Goal: Find specific page/section: Find specific page/section

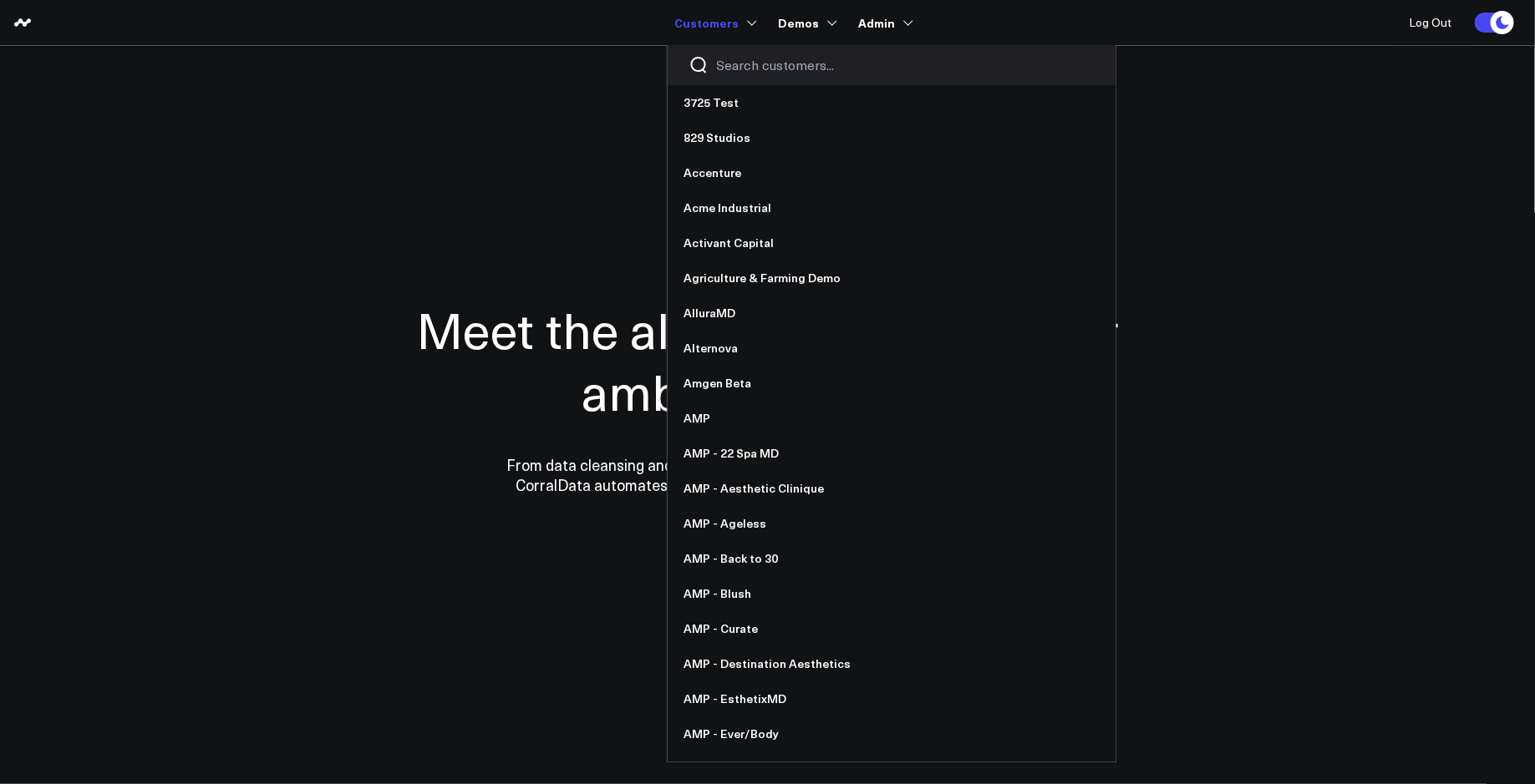
click at [743, 61] on input "Search customers input" at bounding box center [905, 65] width 377 height 19
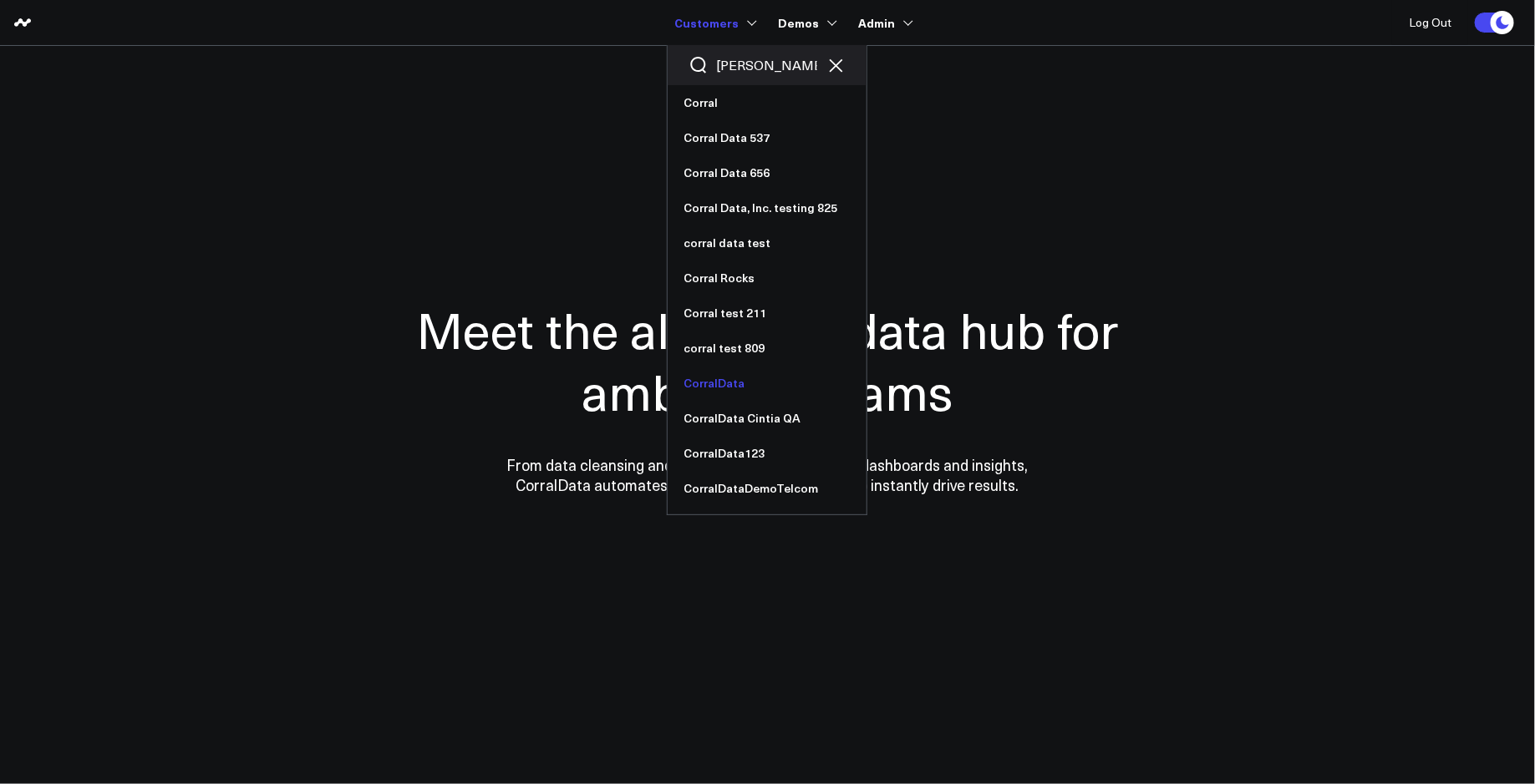
type input "corra"
click at [725, 387] on link "CorralData" at bounding box center [767, 383] width 199 height 35
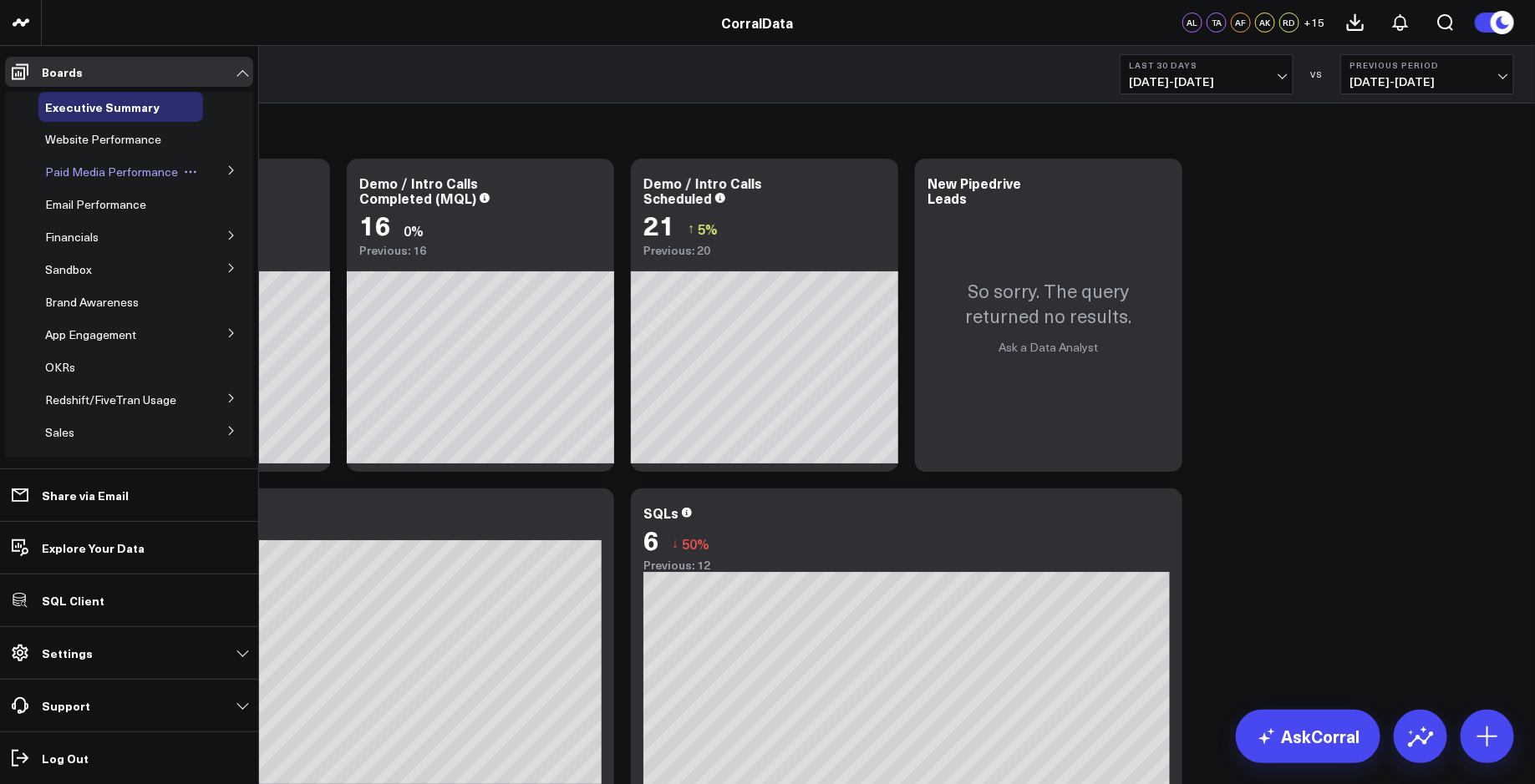
click at [84, 169] on span "Paid Media Performance" at bounding box center [112, 171] width 133 height 16
